Goal: Information Seeking & Learning: Learn about a topic

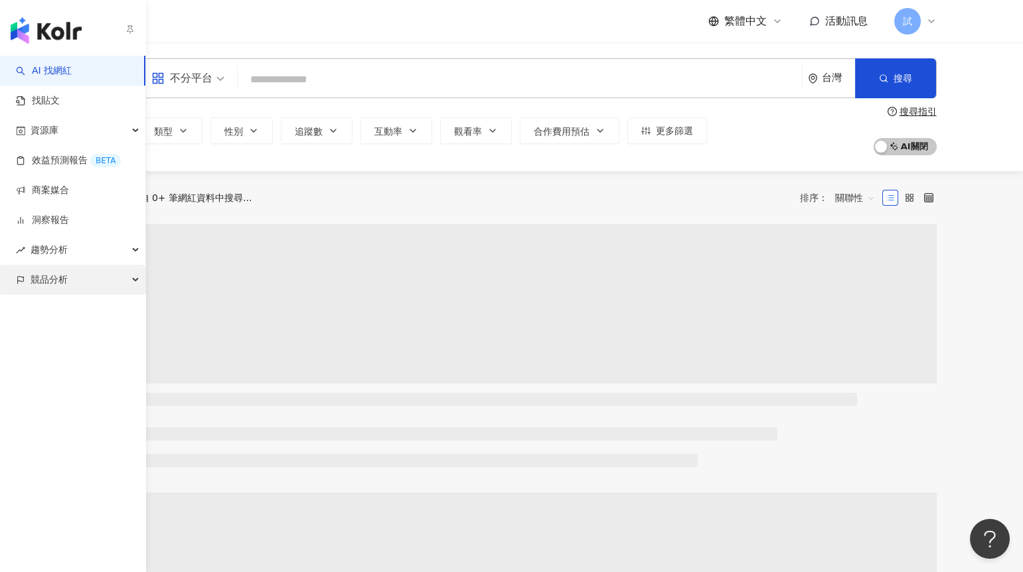
click at [46, 272] on span "競品分析" at bounding box center [49, 280] width 37 height 30
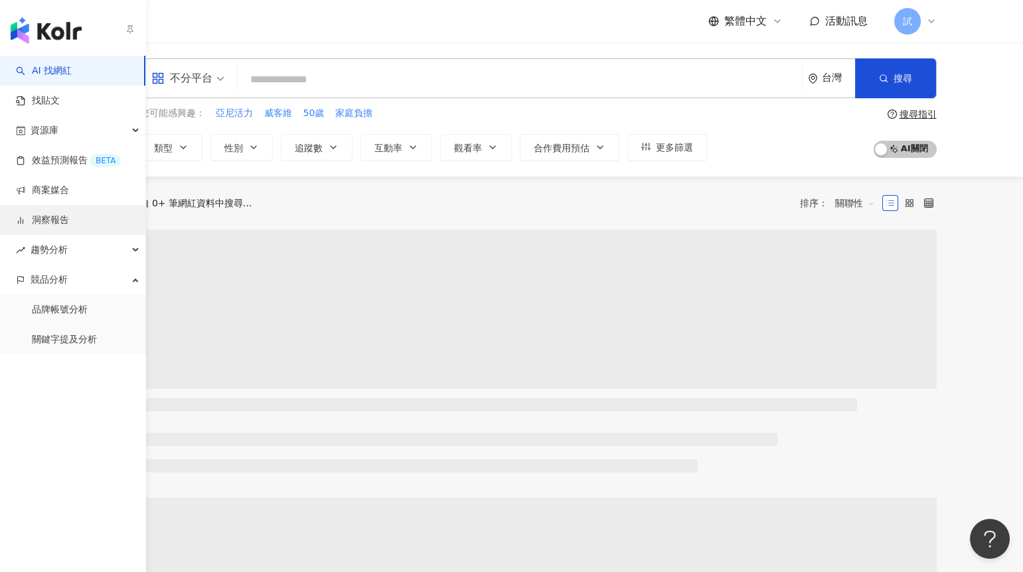
click at [66, 214] on link "洞察報告" at bounding box center [42, 220] width 53 height 13
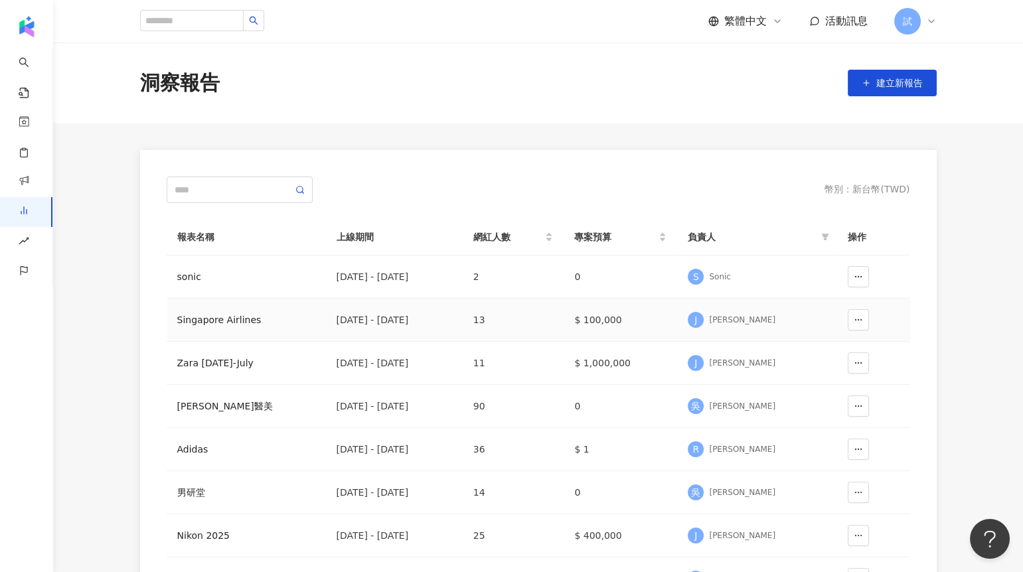
click at [266, 322] on div "Singapore Airlines" at bounding box center [246, 320] width 138 height 15
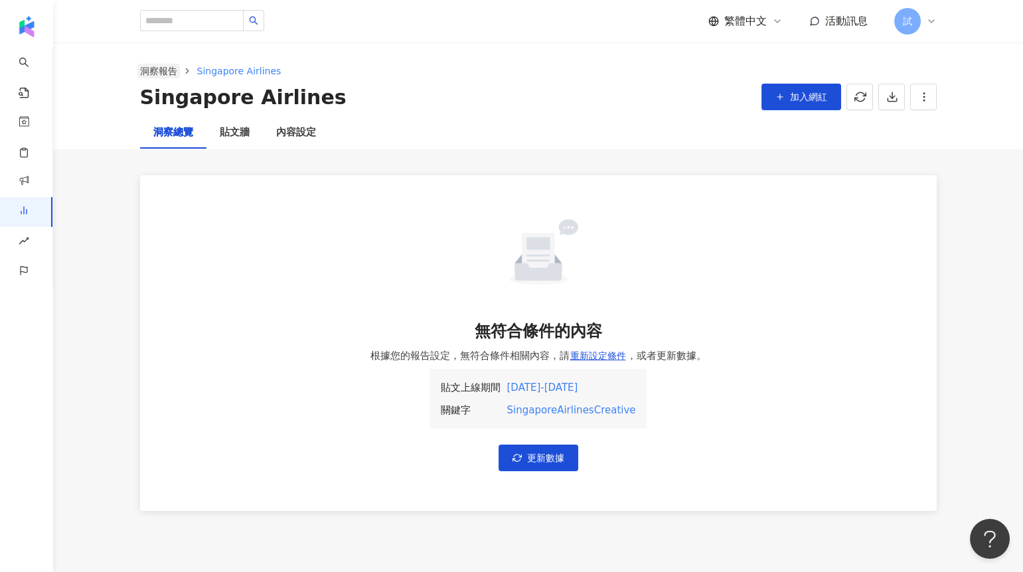
click at [171, 66] on link "洞察報告" at bounding box center [158, 71] width 42 height 15
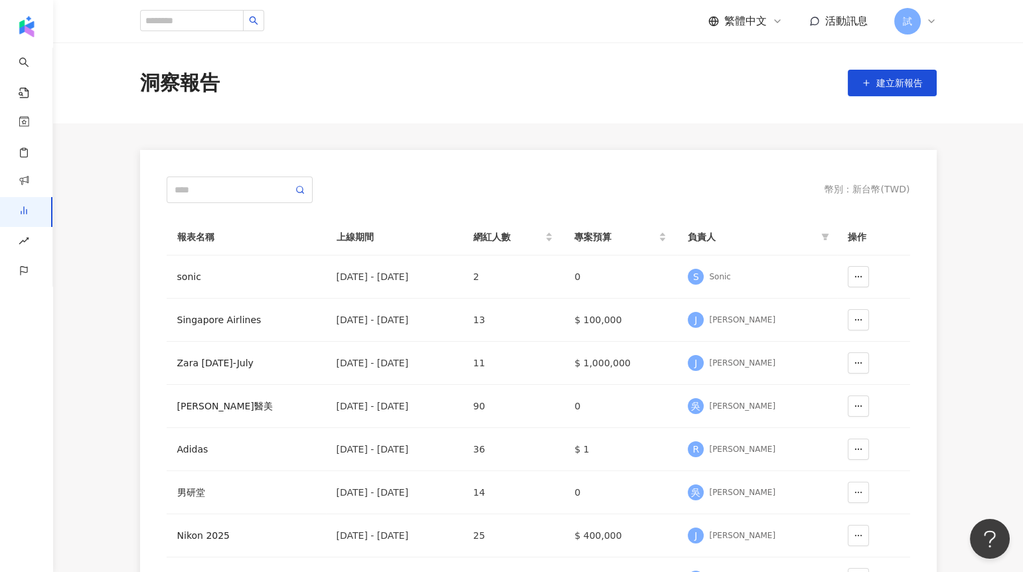
click at [918, 11] on div "試" at bounding box center [915, 21] width 42 height 27
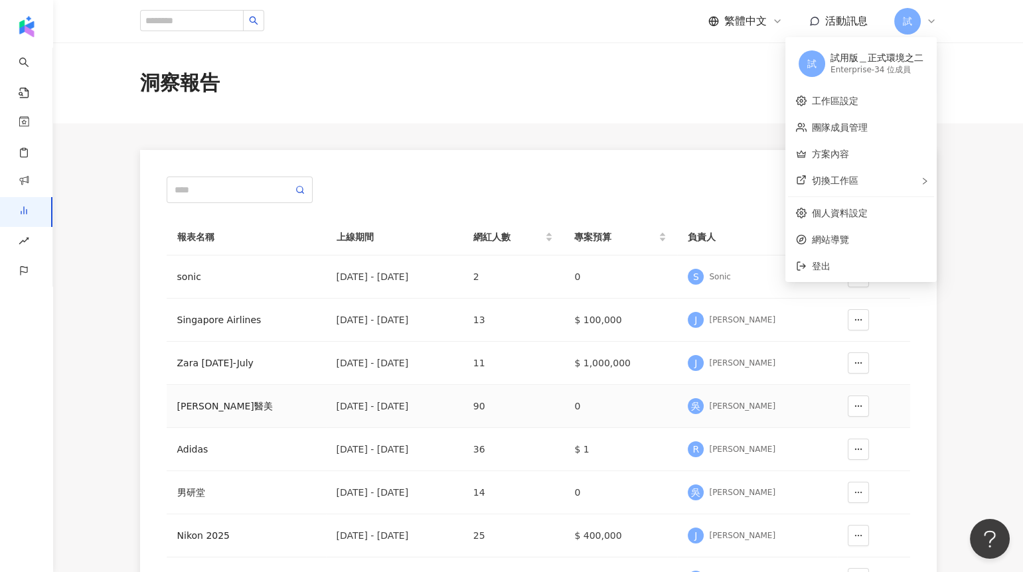
click at [178, 402] on div "[PERSON_NAME]醫美" at bounding box center [246, 406] width 138 height 15
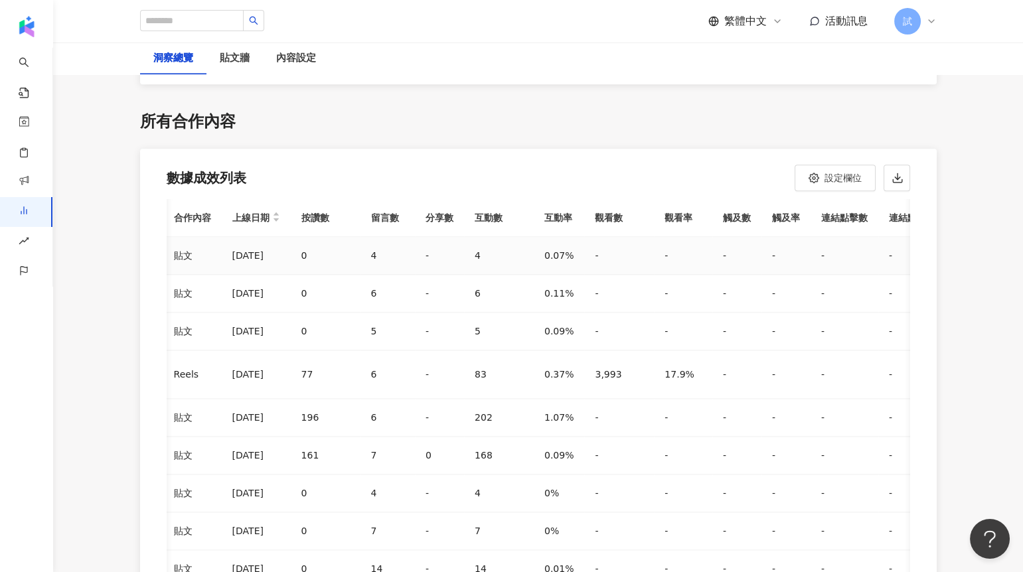
scroll to position [0, 405]
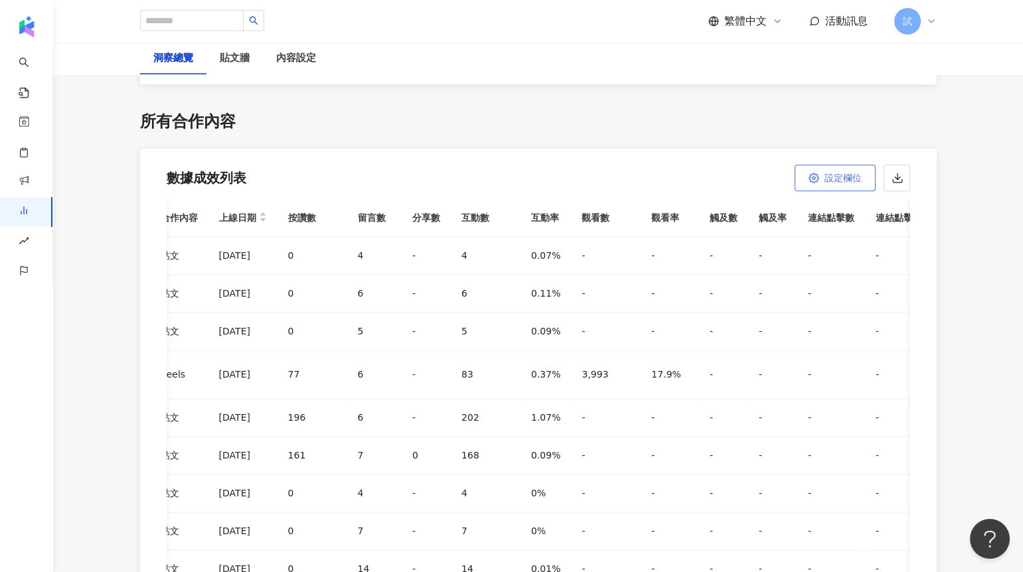
click at [831, 173] on span "設定欄位" at bounding box center [843, 178] width 37 height 11
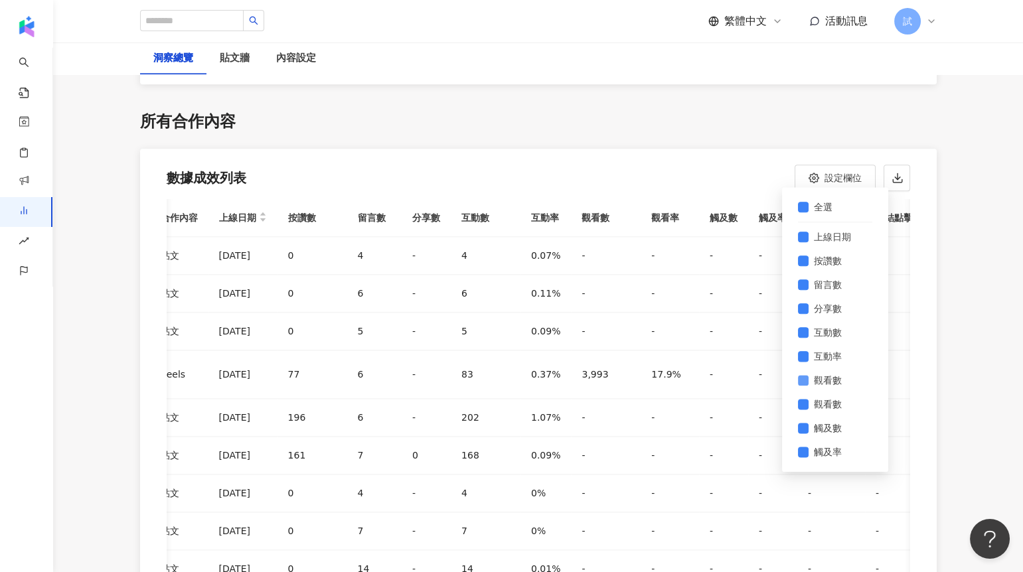
scroll to position [95, 0]
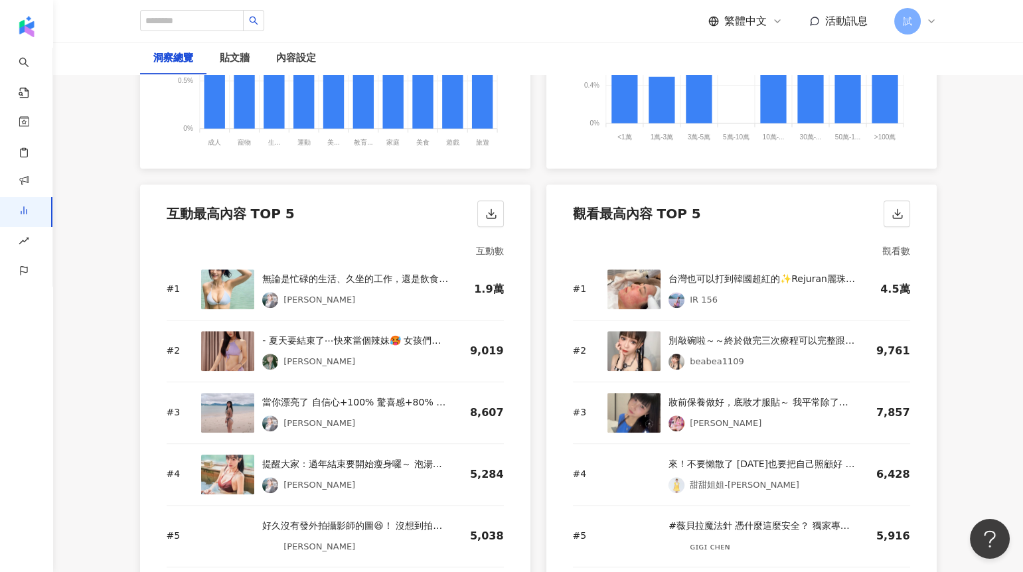
scroll to position [1708, 0]
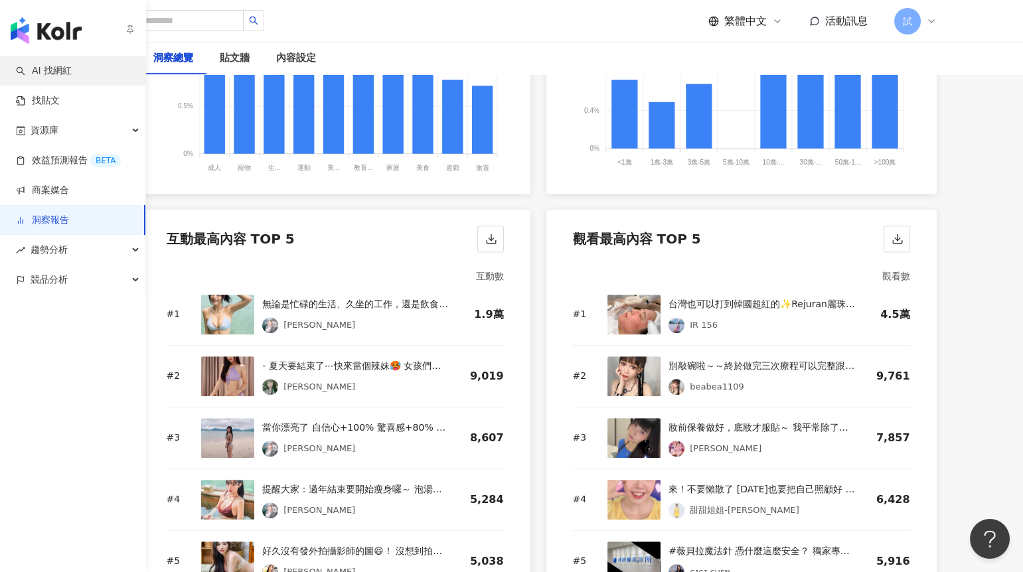
click at [33, 64] on link "AI 找網紅" at bounding box center [44, 70] width 56 height 13
